Goal: Find specific page/section: Find specific page/section

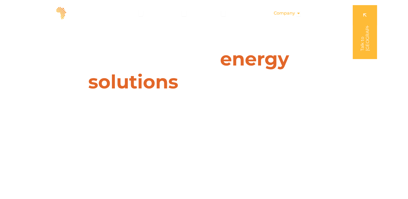
click at [299, 15] on icon "Menu" at bounding box center [299, 13] width 4 height 4
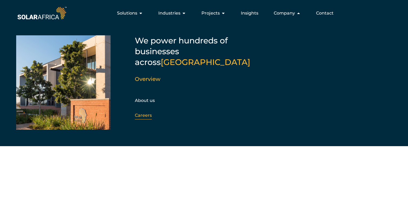
click at [142, 113] on link "Careers" at bounding box center [143, 115] width 17 height 5
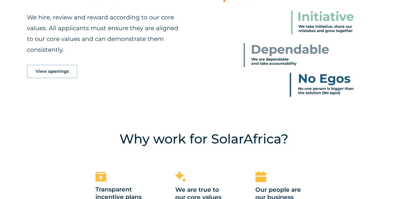
scroll to position [313, 0]
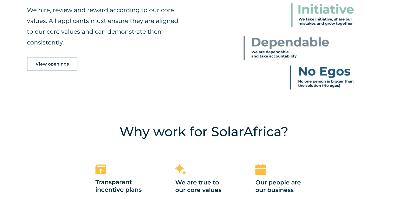
click at [51, 62] on span "View openings" at bounding box center [52, 64] width 33 height 4
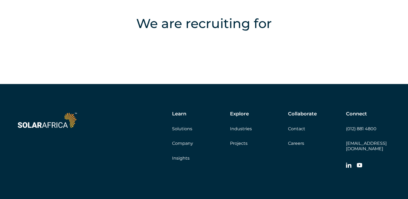
scroll to position [1076, 0]
